Goal: Navigation & Orientation: Find specific page/section

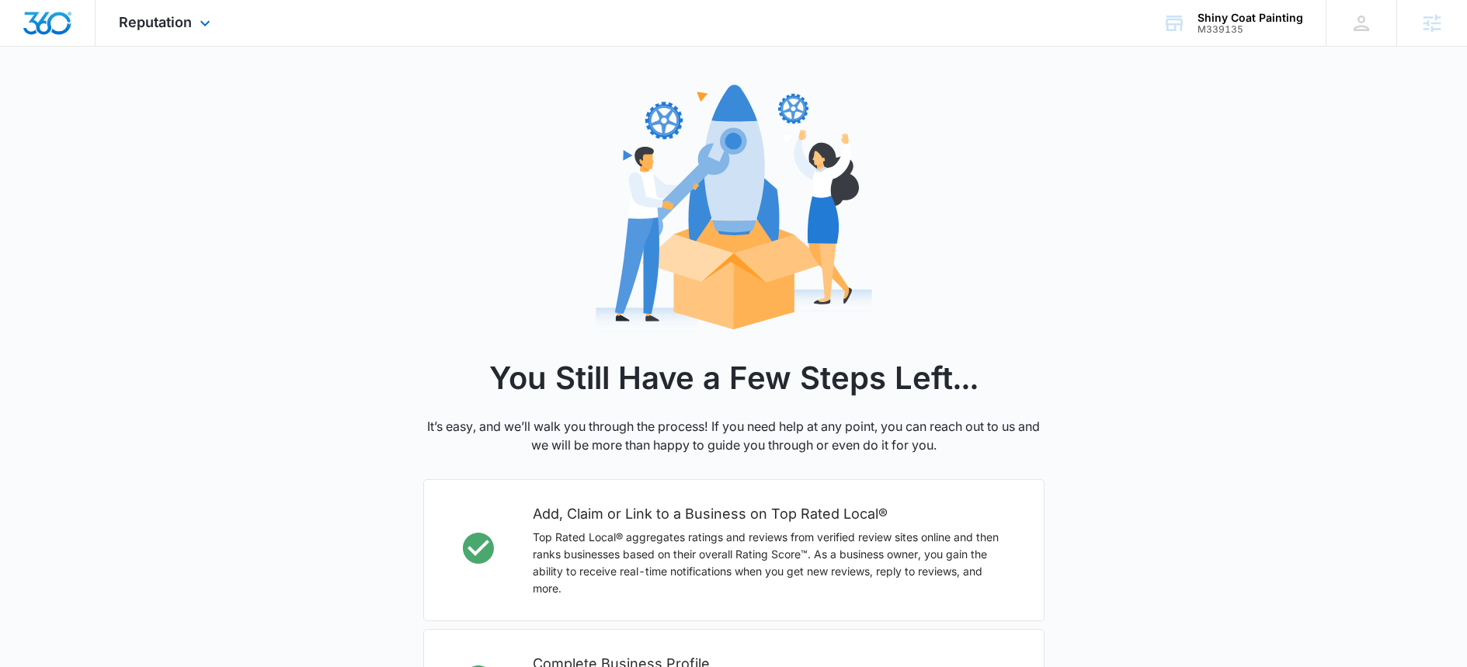
scroll to position [440, 0]
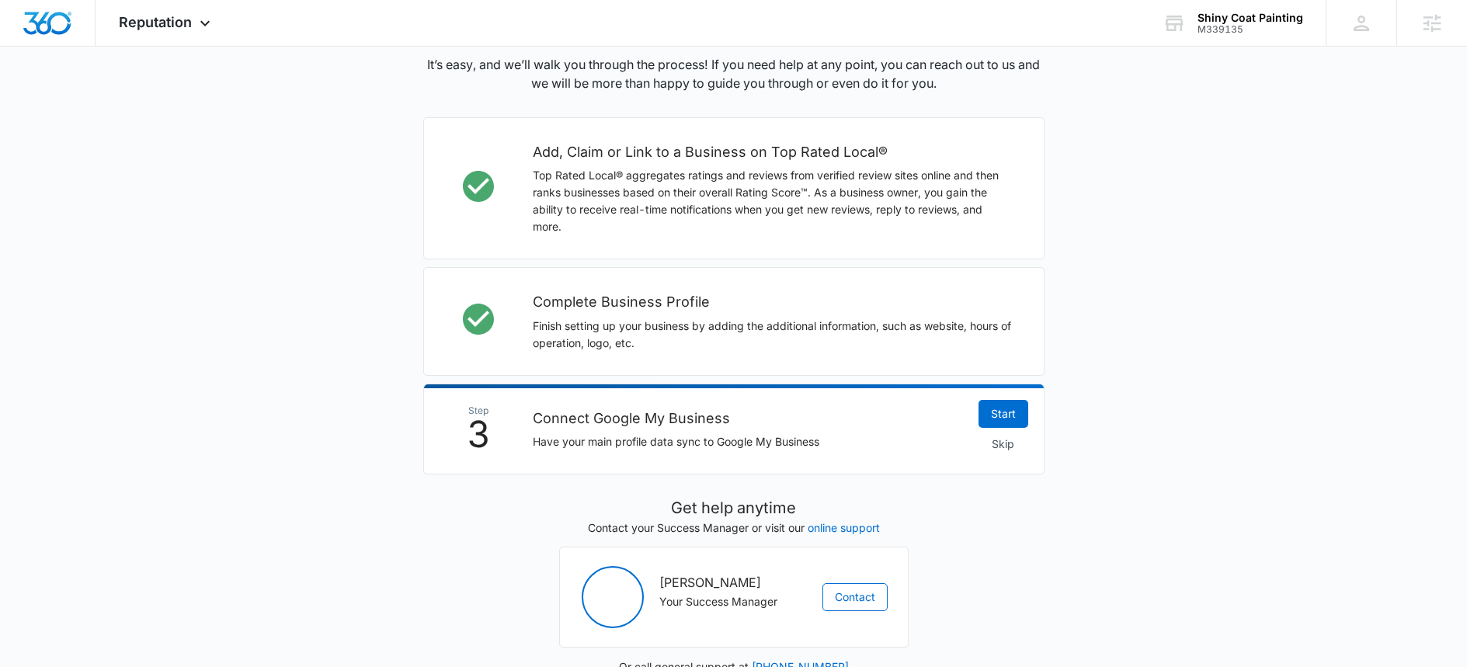
scroll to position [440, 0]
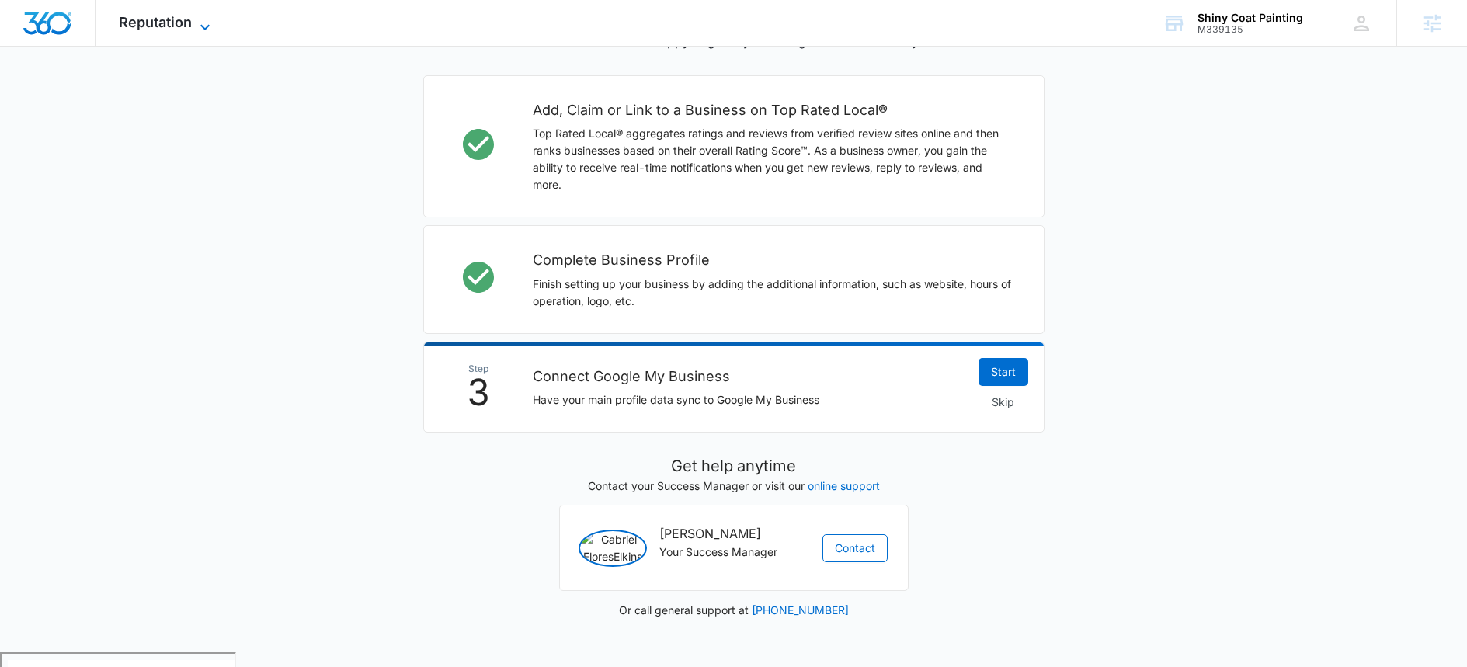
click at [175, 19] on span "Reputation" at bounding box center [155, 22] width 73 height 16
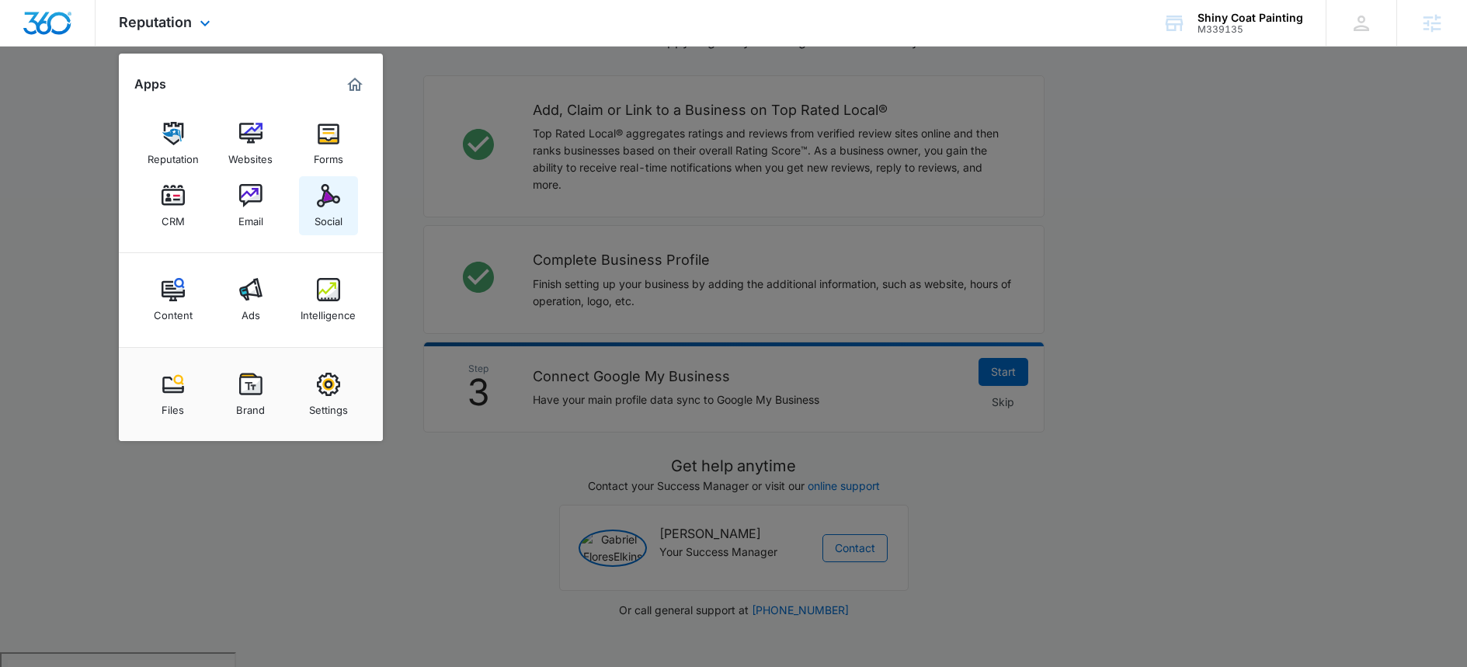
click at [319, 200] on img at bounding box center [328, 195] width 23 height 23
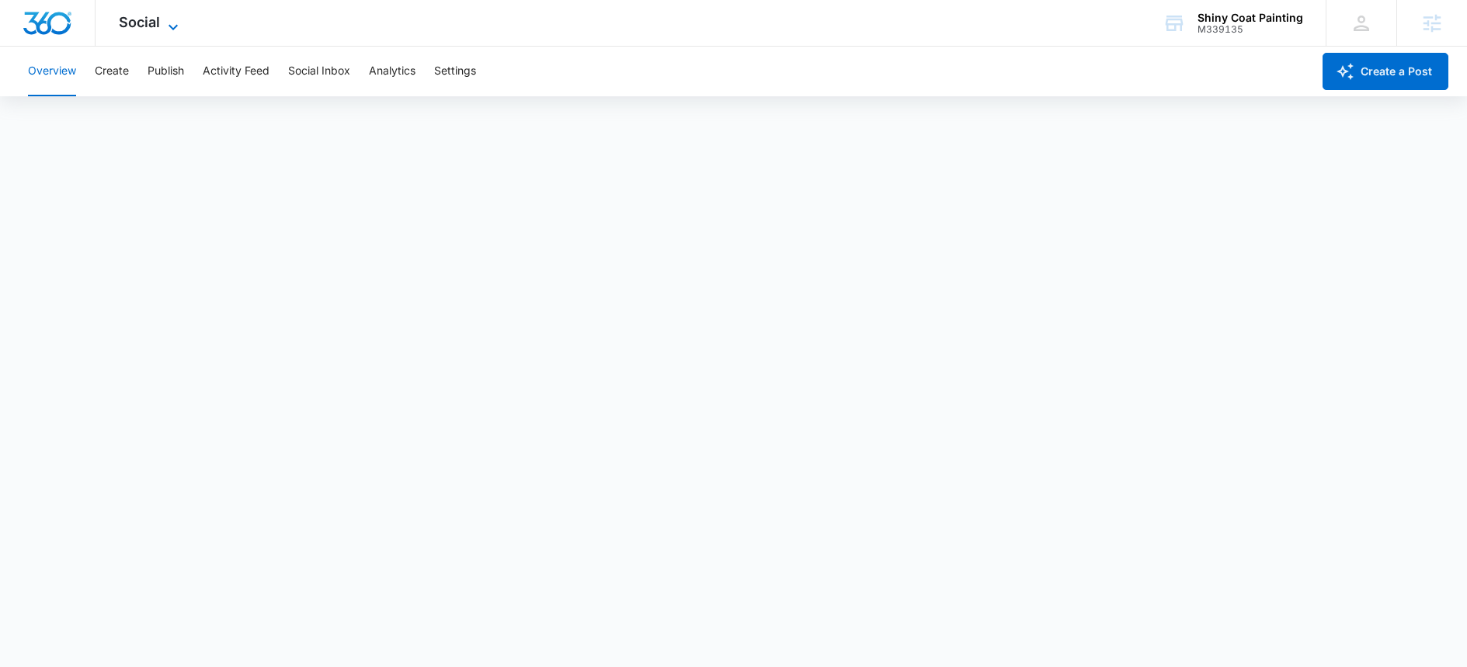
click at [141, 23] on span "Social" at bounding box center [139, 22] width 41 height 16
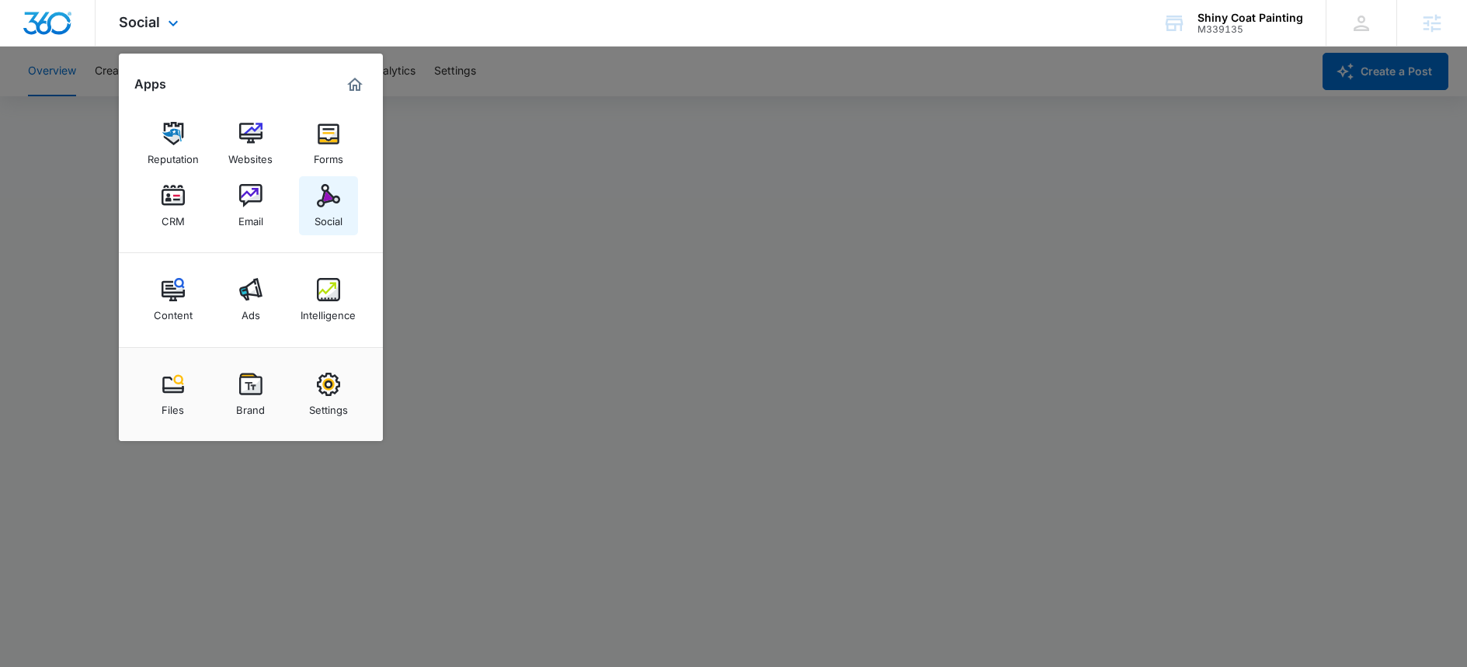
click at [328, 202] on img at bounding box center [328, 195] width 23 height 23
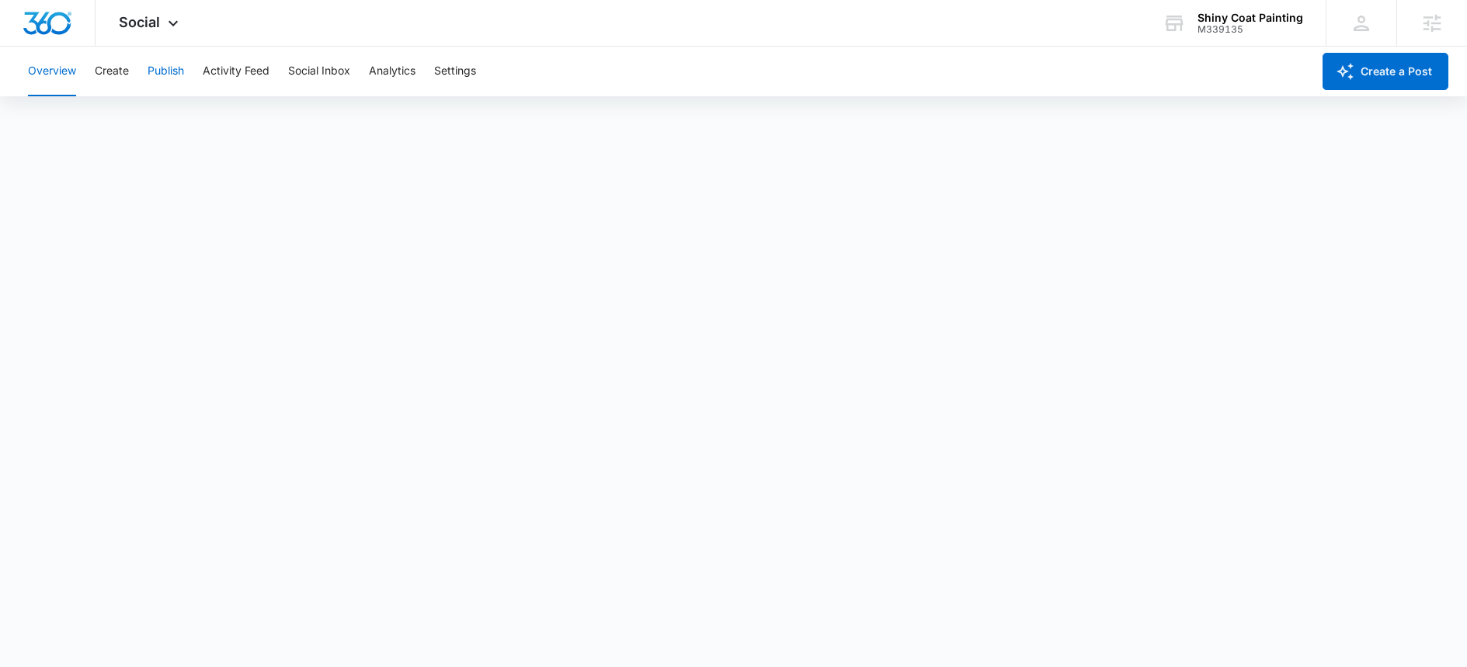
scroll to position [4, 0]
click at [49, 26] on img "Dashboard" at bounding box center [48, 23] width 50 height 23
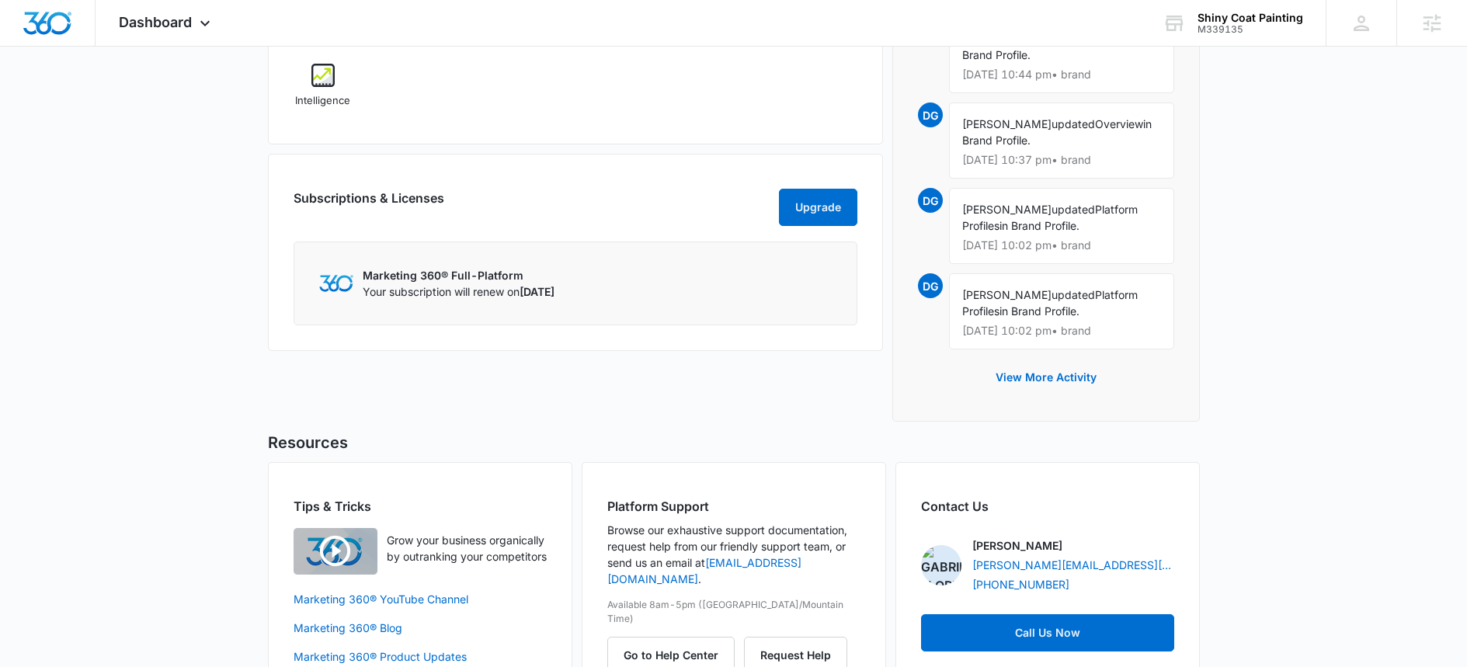
scroll to position [1148, 0]
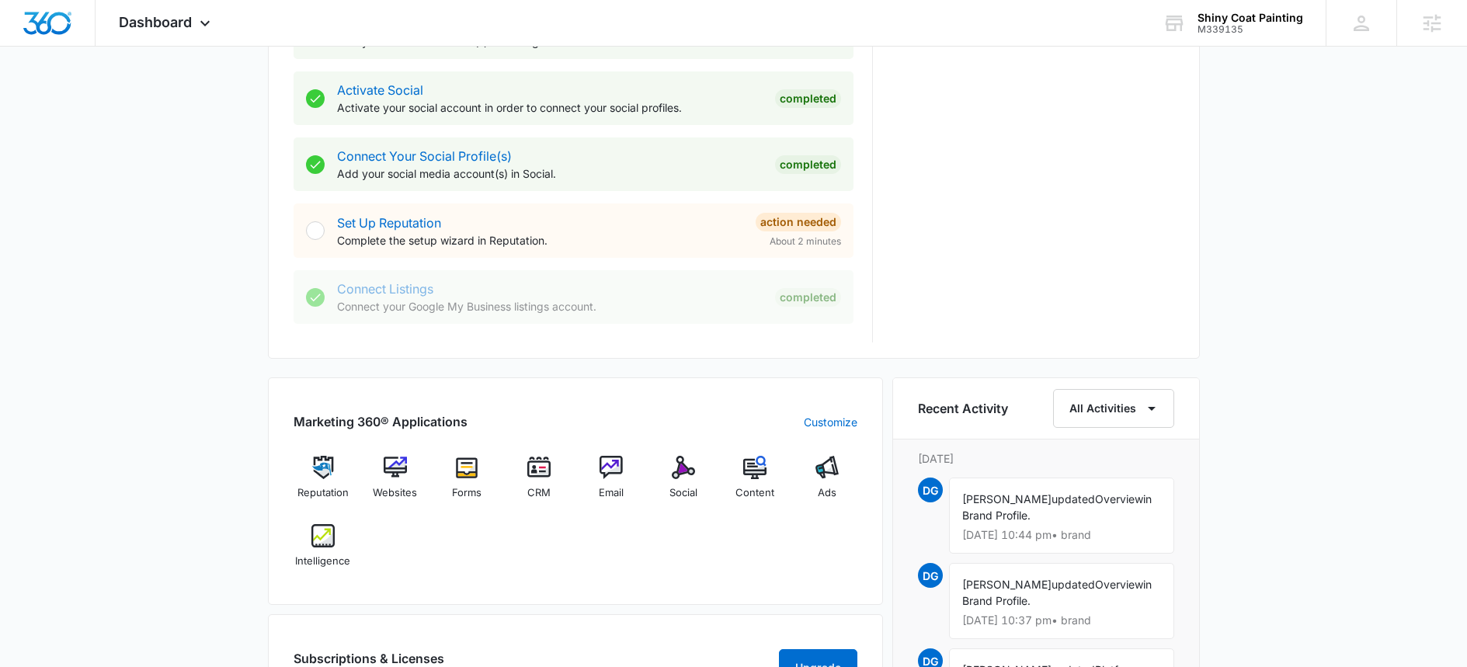
scroll to position [589, 0]
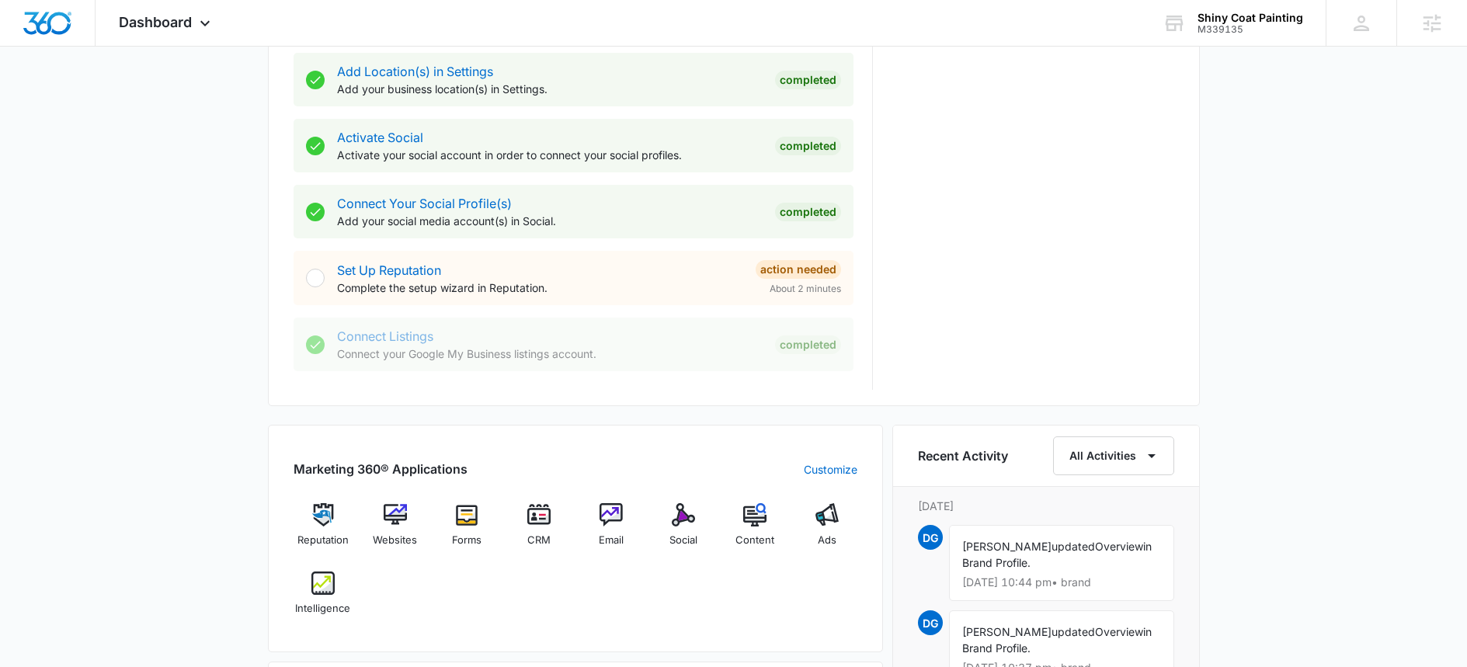
click at [695, 342] on div "Connect Listings Connect your Google My Business listings account." at bounding box center [550, 344] width 426 height 35
click at [465, 339] on div "Connect Listings Connect your Google My Business listings account." at bounding box center [550, 344] width 426 height 35
click at [177, 23] on span "Dashboard" at bounding box center [155, 22] width 73 height 16
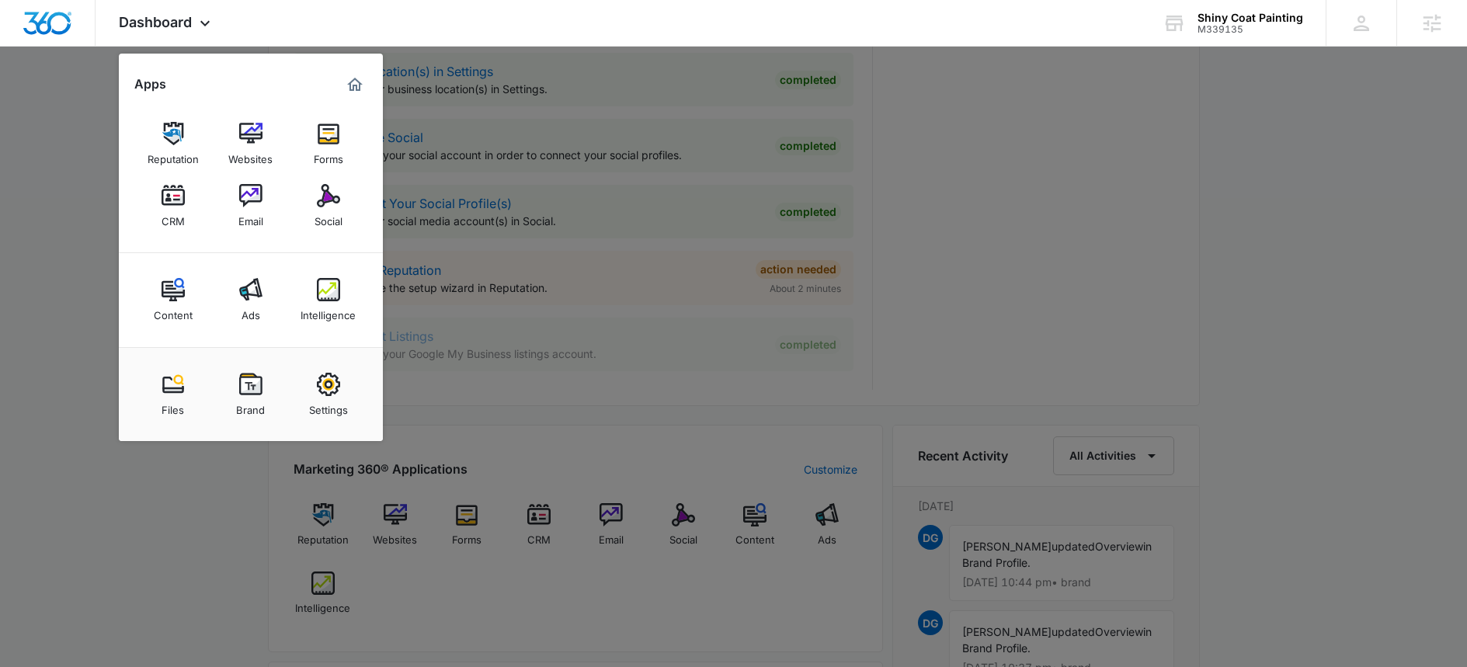
click at [557, 360] on div at bounding box center [733, 333] width 1467 height 667
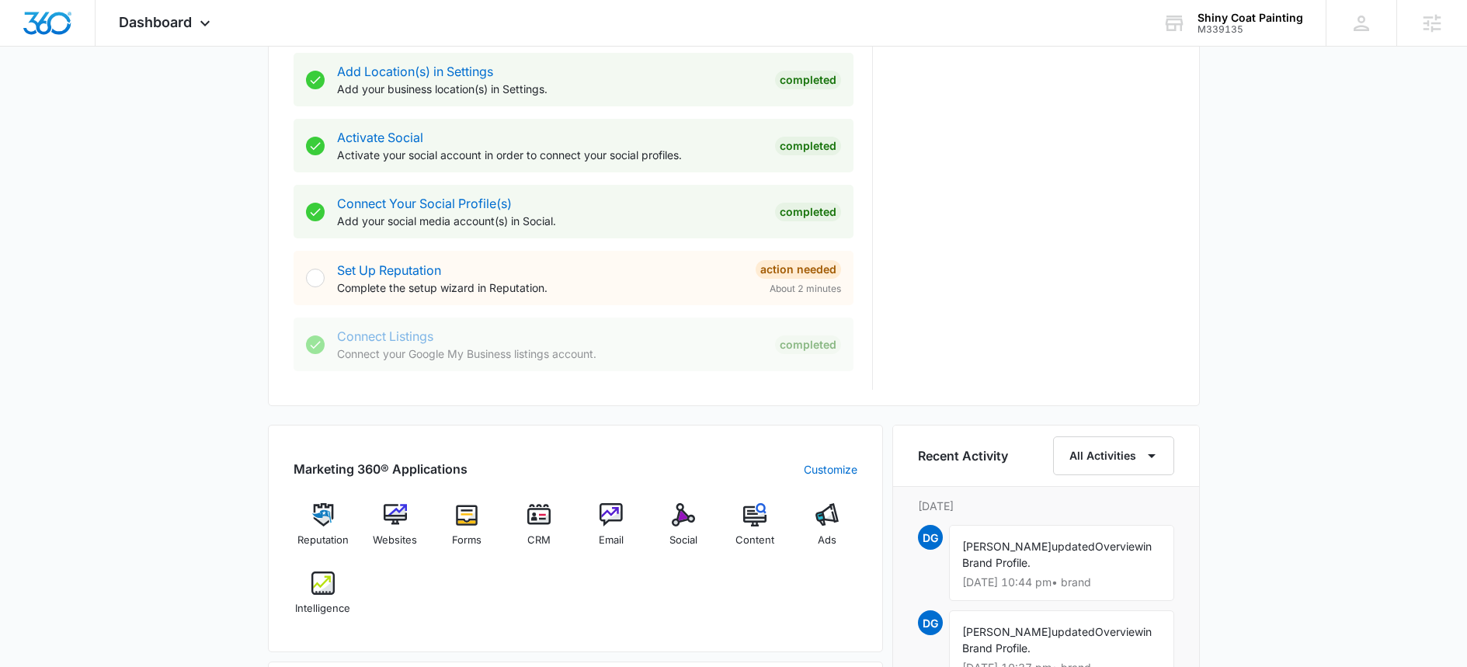
click at [364, 336] on div "Connect Listings Connect your Google My Business listings account." at bounding box center [550, 344] width 426 height 35
drag, startPoint x: 763, startPoint y: 362, endPoint x: 767, endPoint y: 355, distance: 8.0
click at [763, 362] on div "Connect Listings Connect your Google My Business listings account. Completed" at bounding box center [574, 345] width 560 height 54
click at [177, 26] on span "Dashboard" at bounding box center [155, 22] width 73 height 16
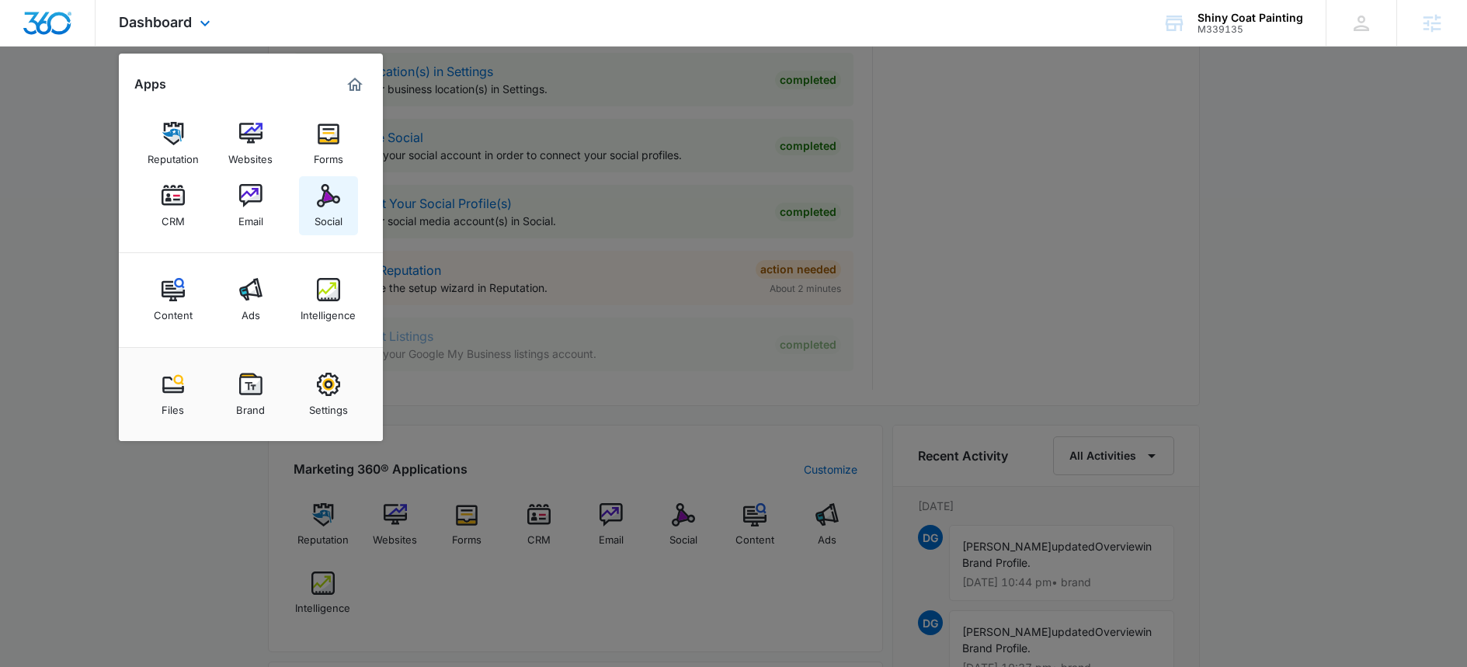
click at [345, 213] on link "Social" at bounding box center [328, 205] width 59 height 59
